Goal: Register for event/course

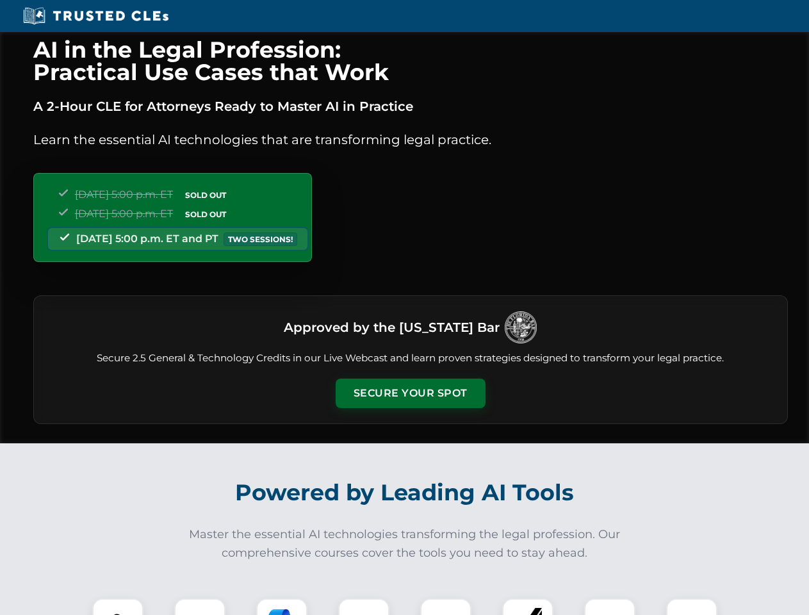
click at [410, 393] on button "Secure Your Spot" at bounding box center [411, 393] width 150 height 29
click at [118, 607] on img at bounding box center [117, 624] width 37 height 37
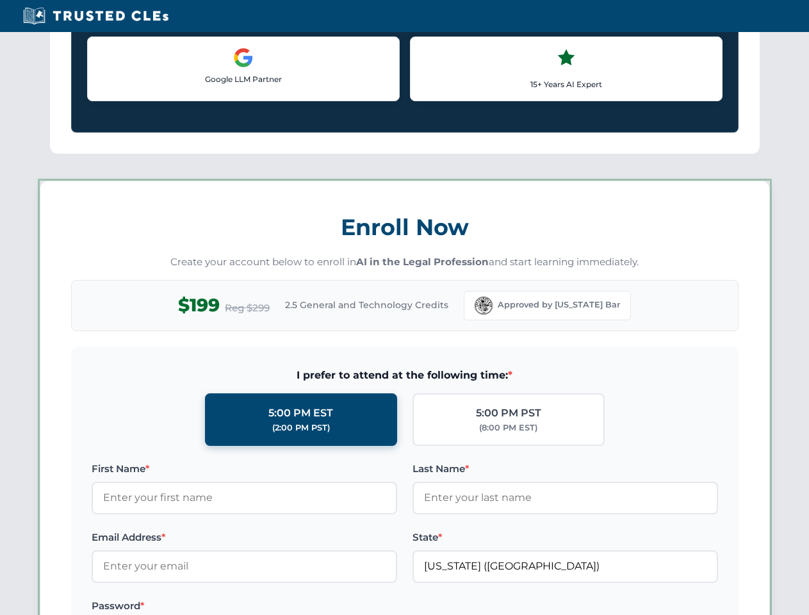
click at [364, 607] on label "Password *" at bounding box center [245, 606] width 306 height 15
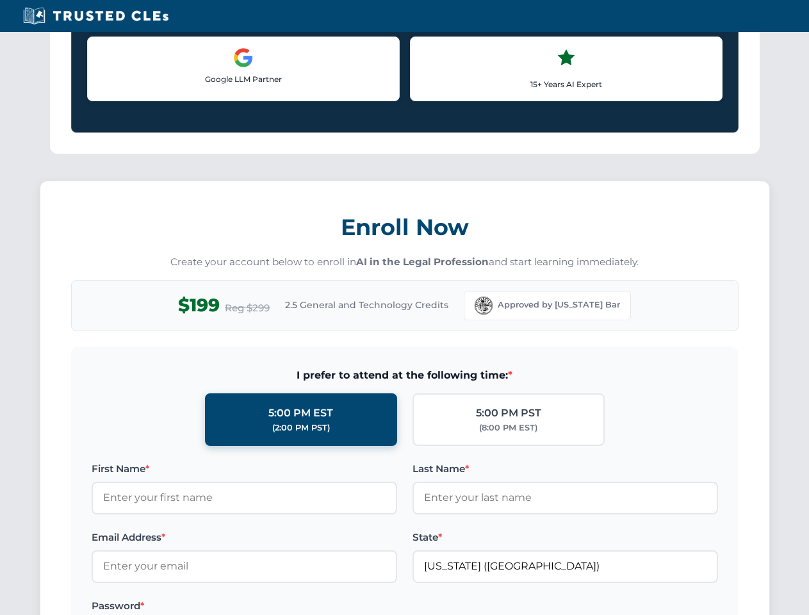
scroll to position [1258, 0]
